Goal: Information Seeking & Learning: Learn about a topic

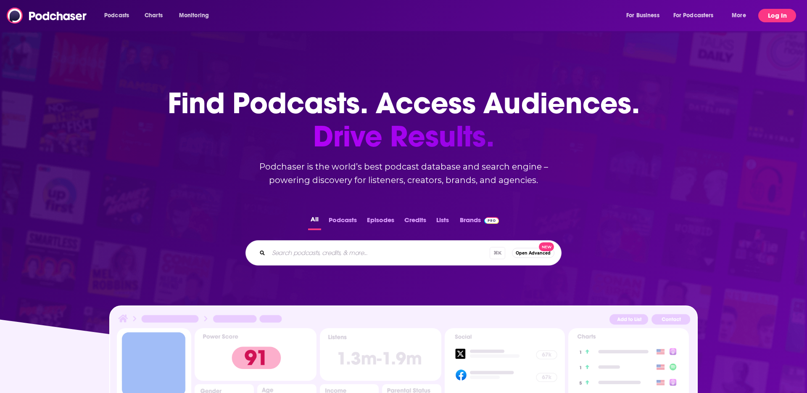
click at [768, 13] on button "Log In" at bounding box center [777, 15] width 38 height 13
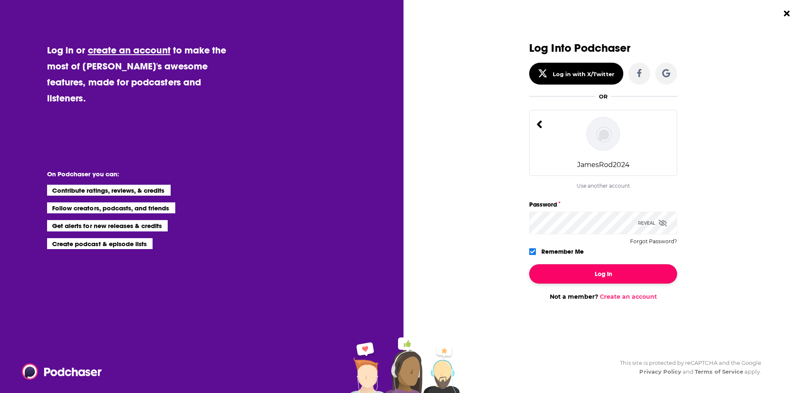
click at [608, 271] on button "Log In" at bounding box center [603, 273] width 148 height 19
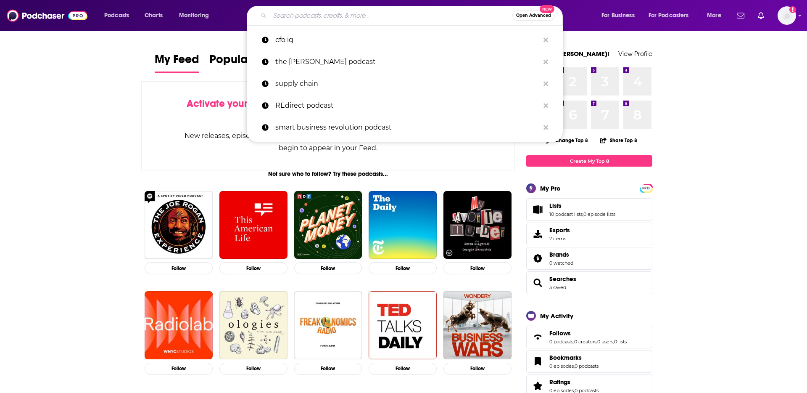
click at [322, 20] on input "Search podcasts, credits, & more..." at bounding box center [391, 15] width 243 height 13
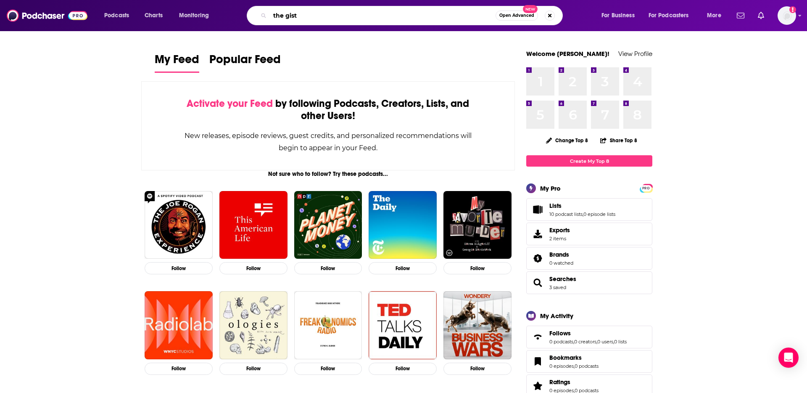
type input "the gist"
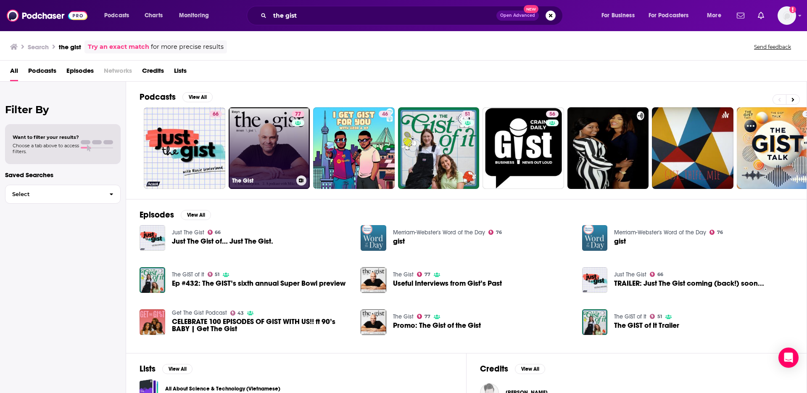
click at [269, 111] on link "77 The Gist" at bounding box center [270, 148] width 82 height 82
